Goal: Information Seeking & Learning: Find specific page/section

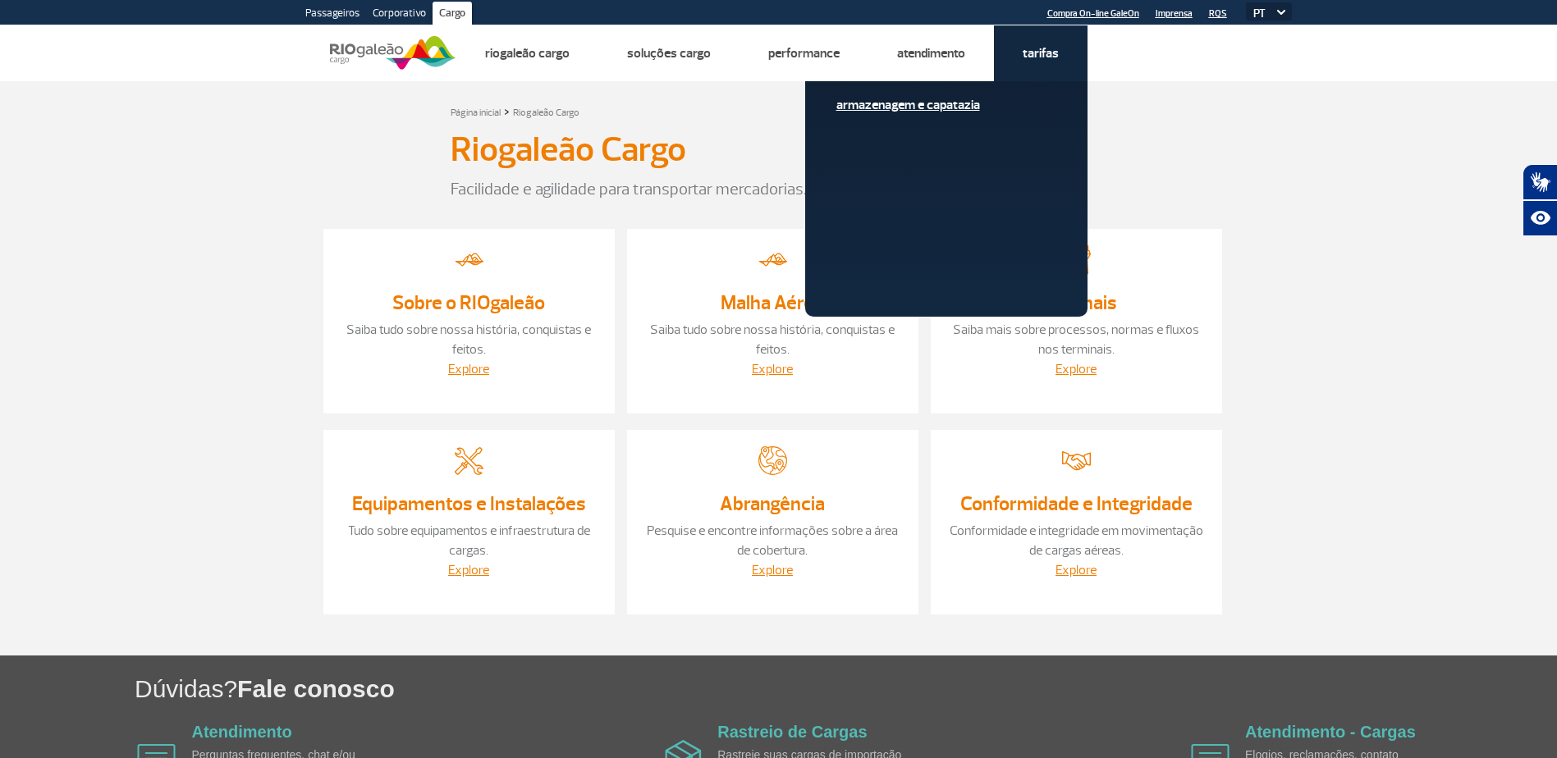
click at [950, 103] on link "Armazenagem e Capatazia" at bounding box center [946, 105] width 220 height 18
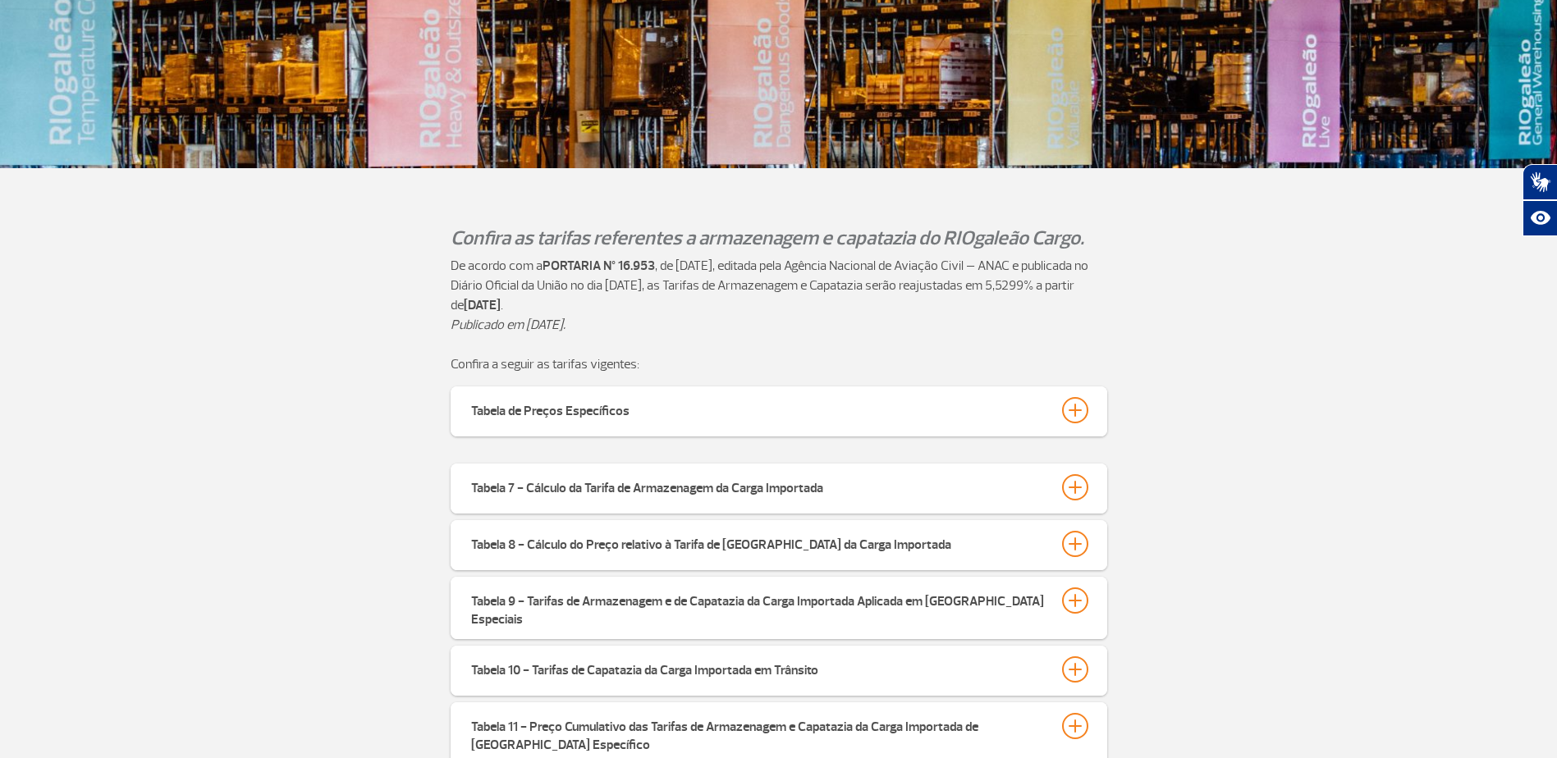
scroll to position [328, 0]
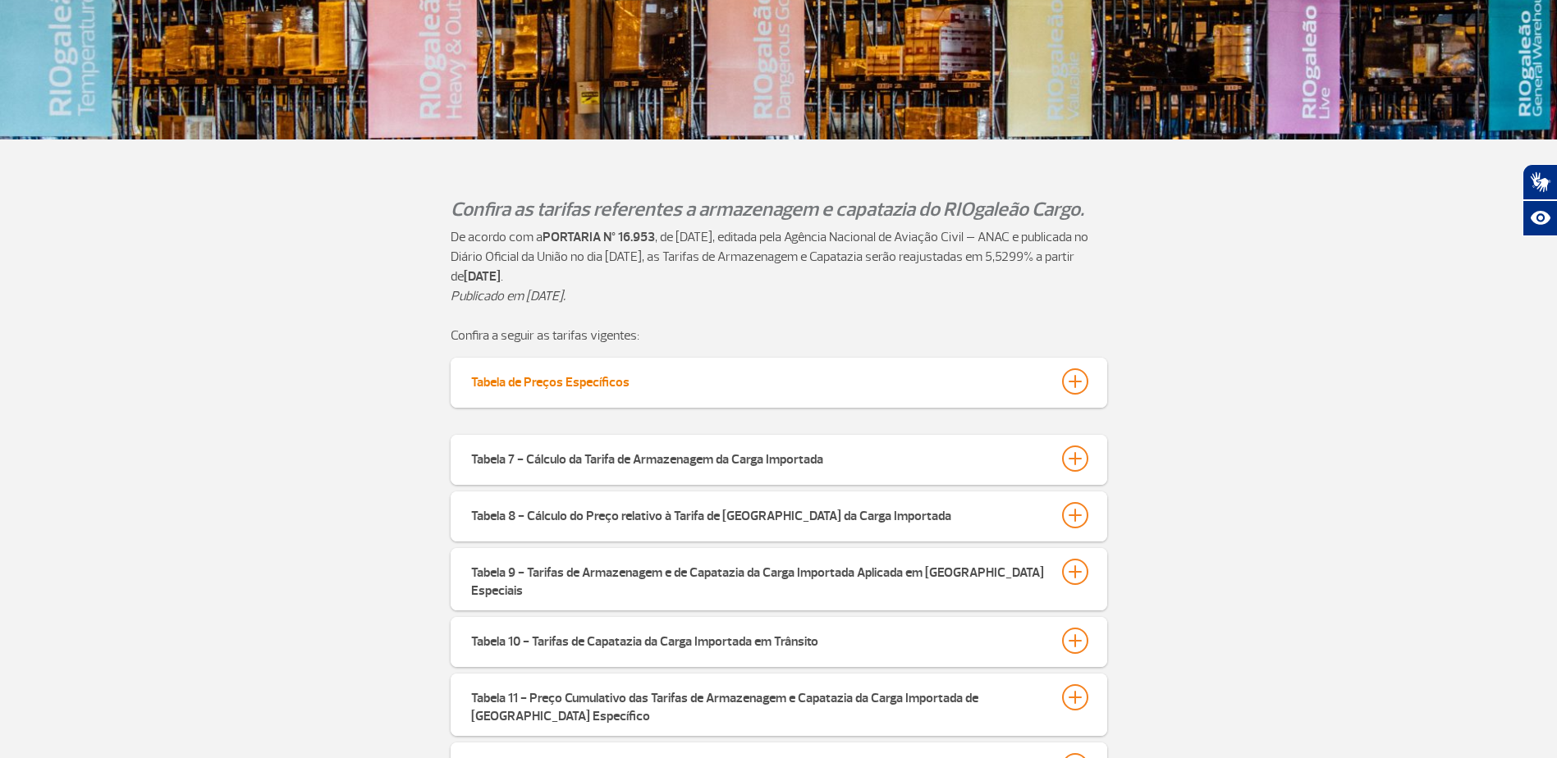
click at [1072, 377] on div at bounding box center [1075, 381] width 26 height 26
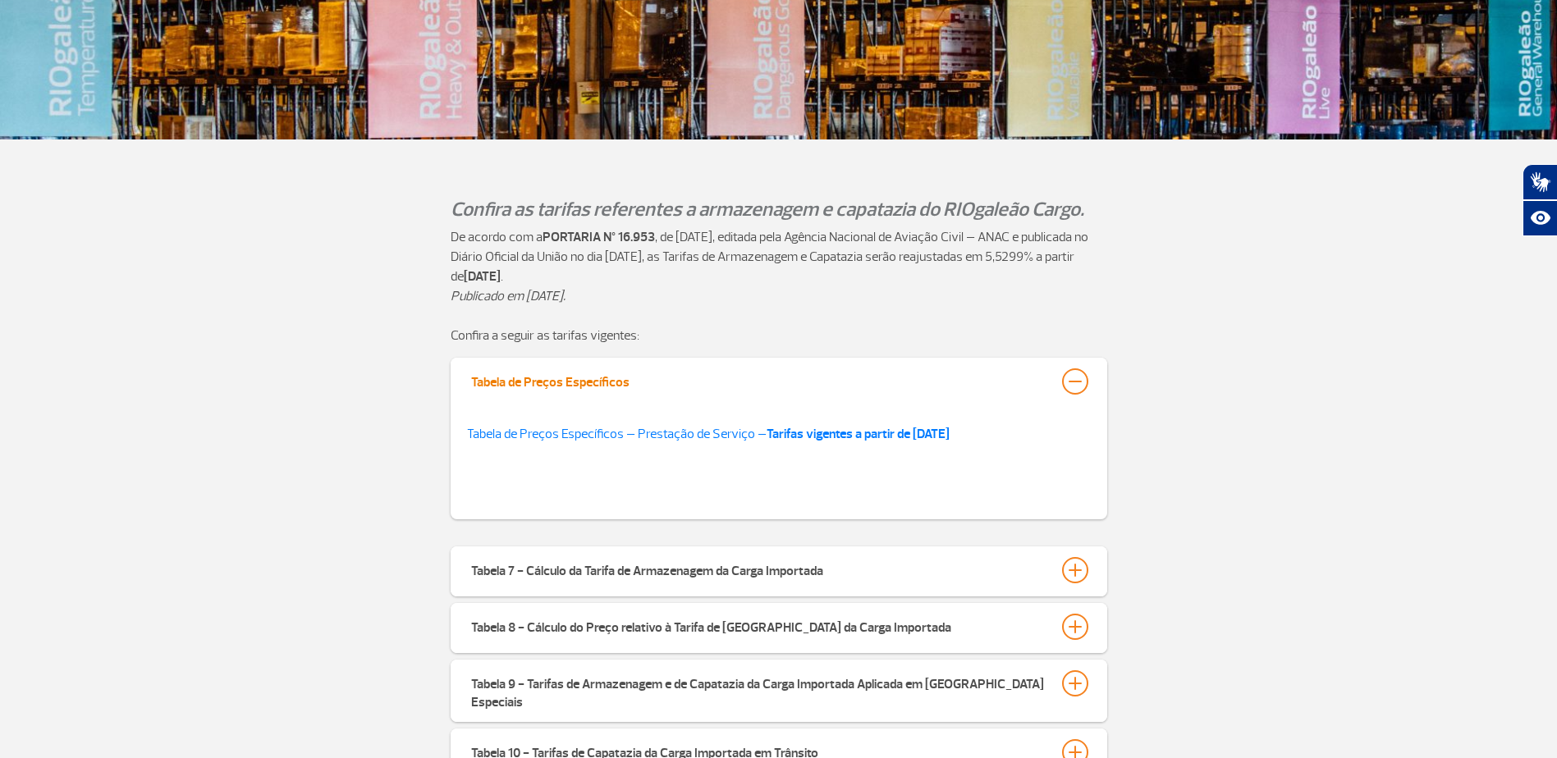
click at [1072, 377] on div at bounding box center [1075, 381] width 26 height 26
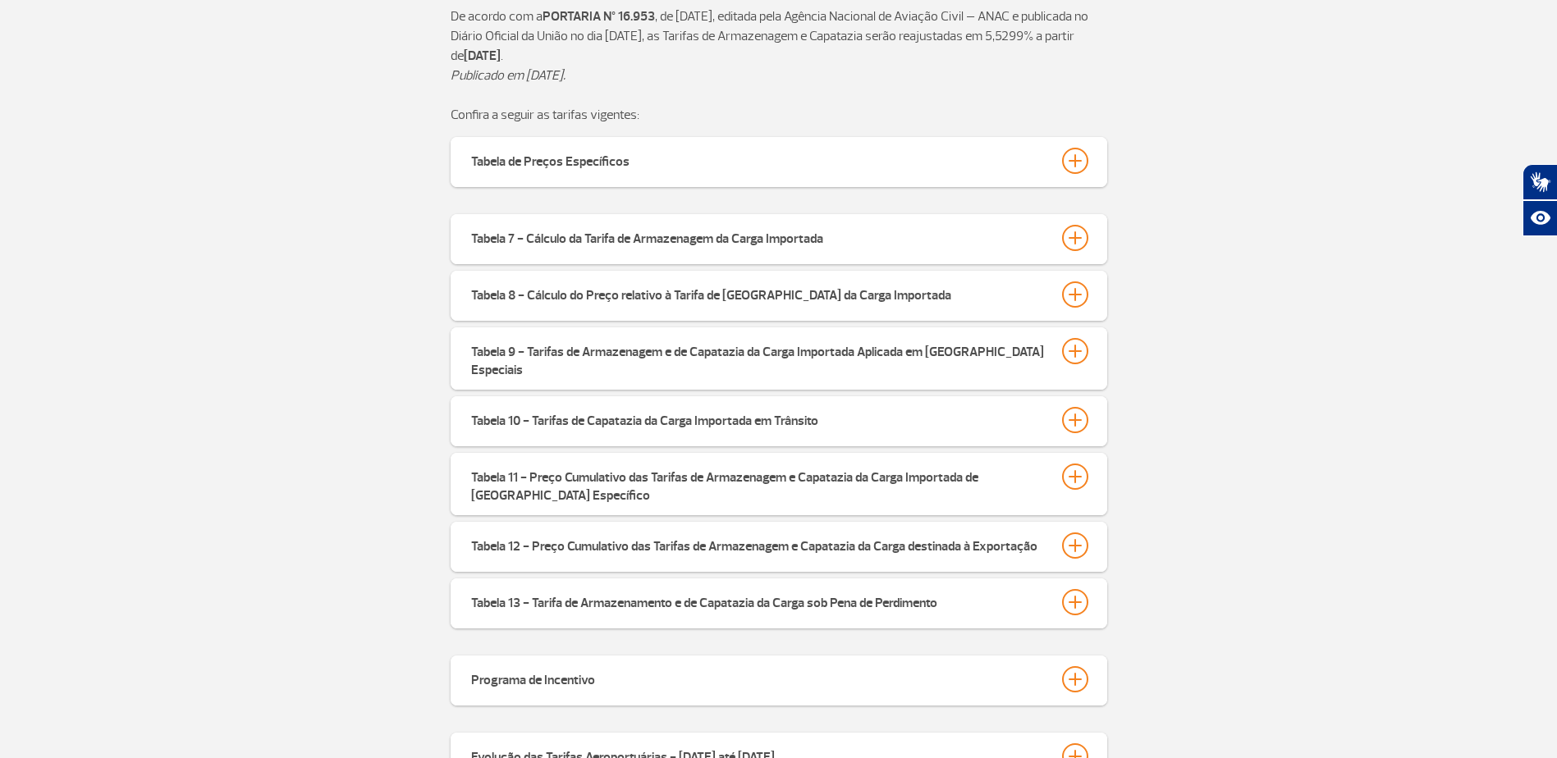
scroll to position [574, 0]
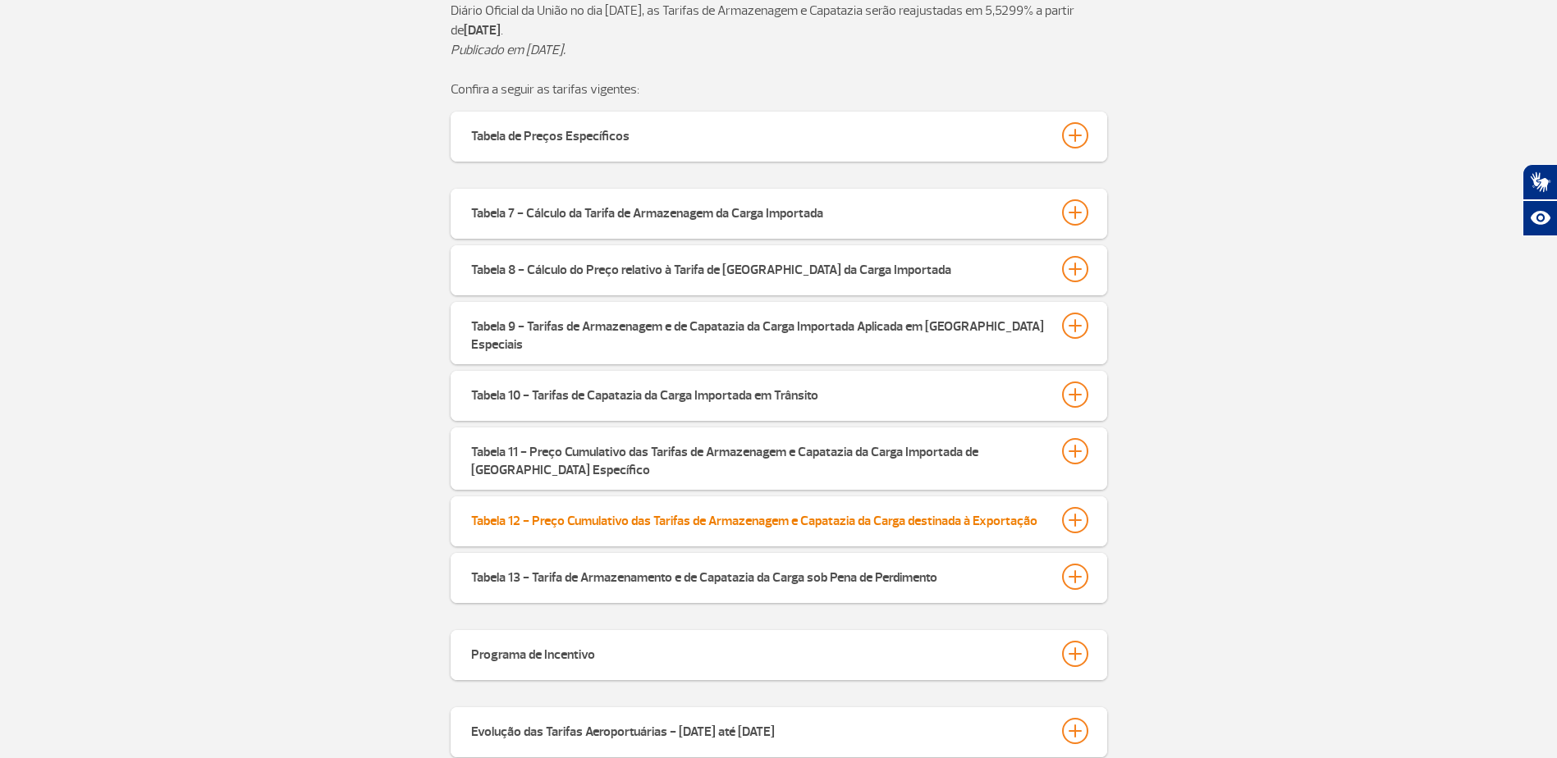
click at [1072, 514] on div at bounding box center [1075, 520] width 26 height 26
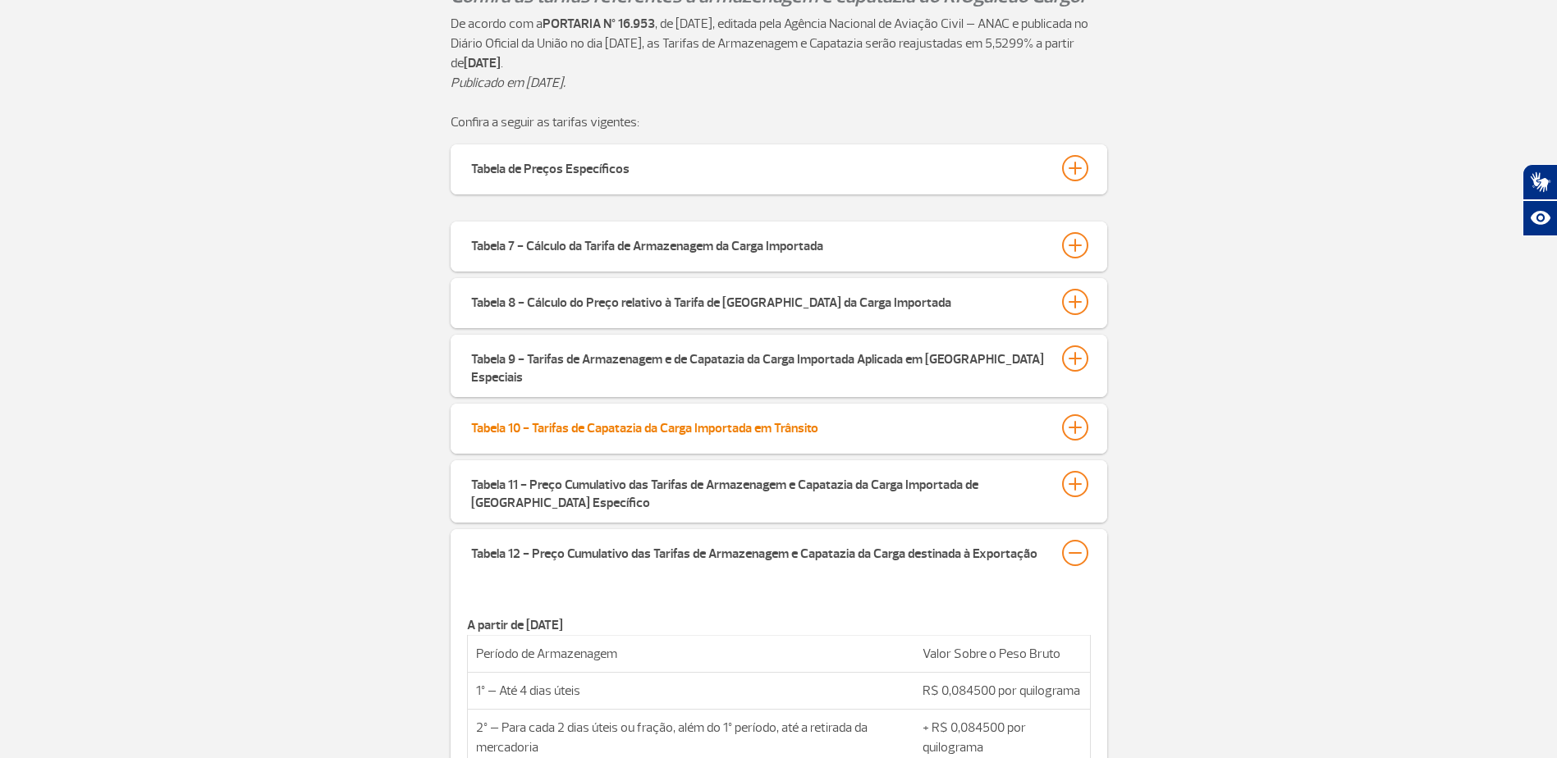
scroll to position [492, 0]
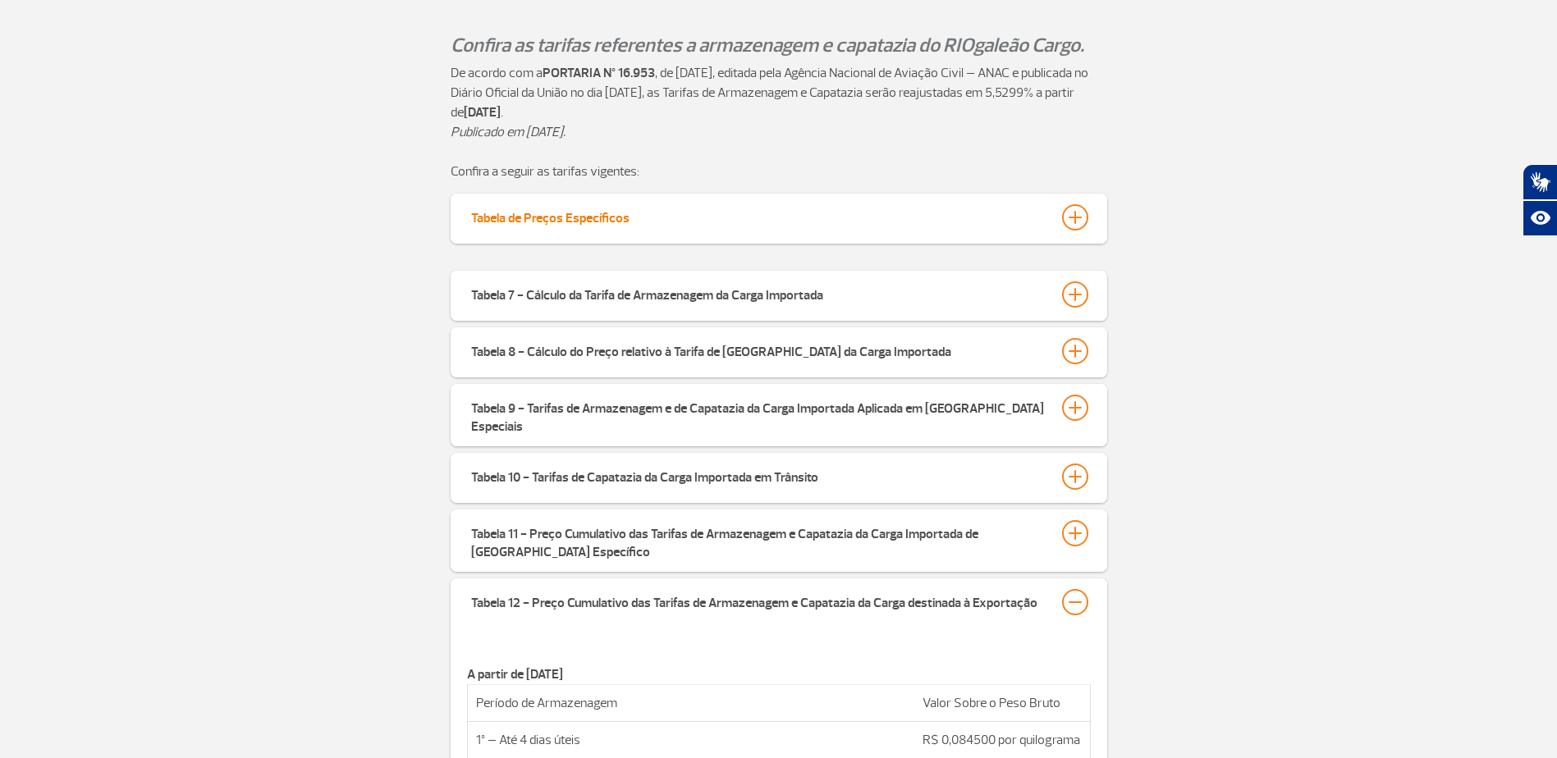
click at [560, 219] on div "Tabela de Preços Específicos" at bounding box center [550, 215] width 158 height 23
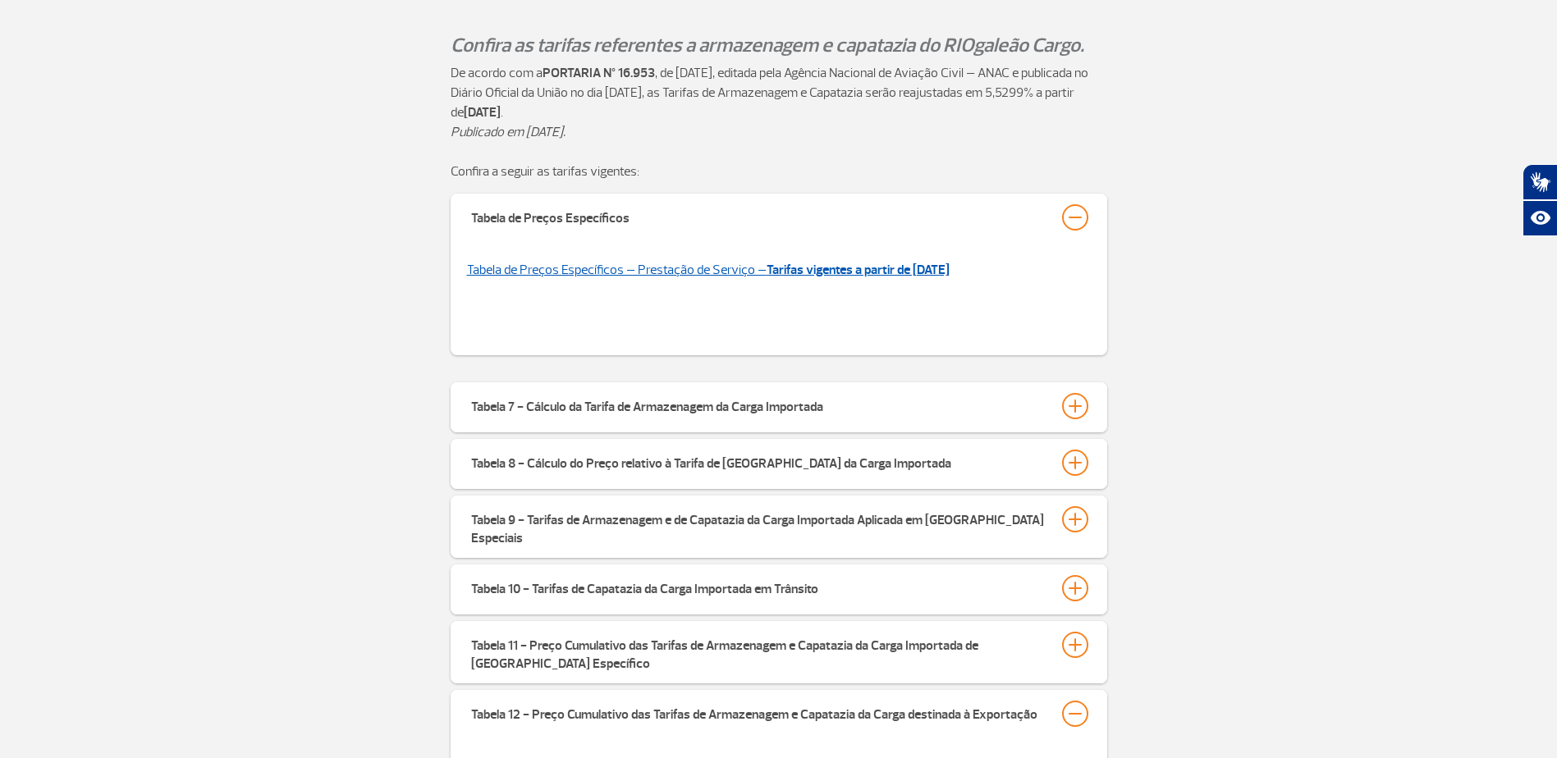
click at [540, 266] on link "Tabela de Preços Específicos – Prestação de Serviço – Tarifas vigentes a partir…" at bounding box center [708, 270] width 482 height 16
